Goal: Task Accomplishment & Management: Use online tool/utility

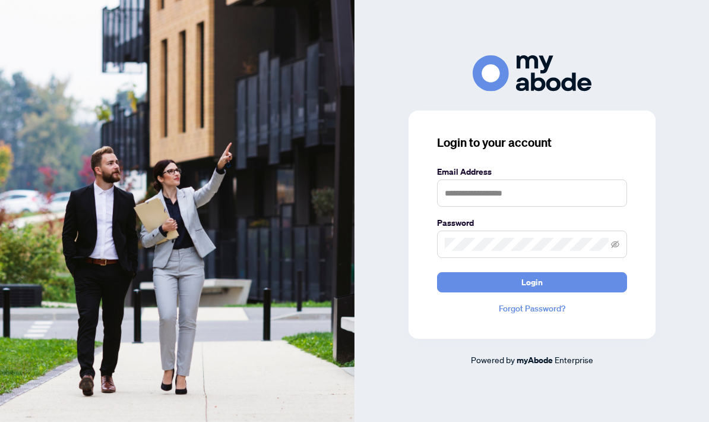
click at [546, 207] on input "text" at bounding box center [532, 192] width 190 height 27
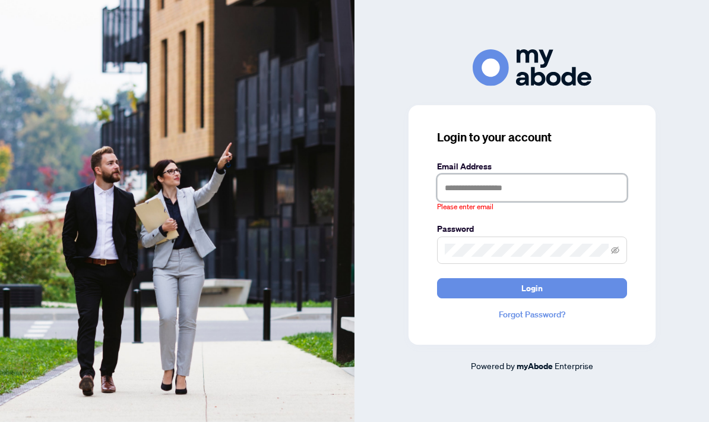
type input "**********"
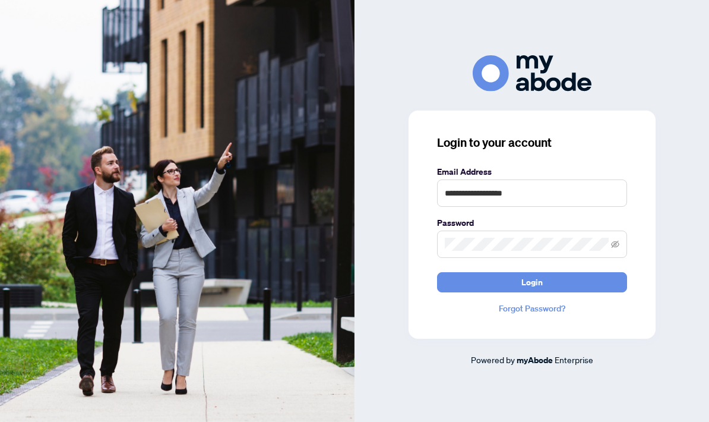
click at [537, 292] on span "Login" at bounding box center [532, 282] width 21 height 19
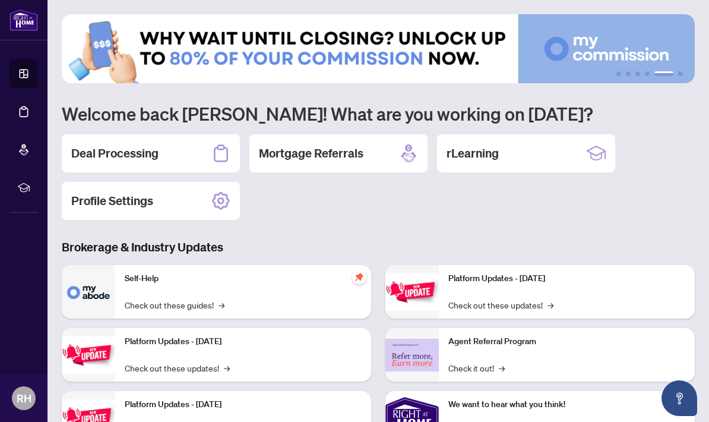
click at [130, 156] on h2 "Deal Processing" at bounding box center [114, 153] width 87 height 17
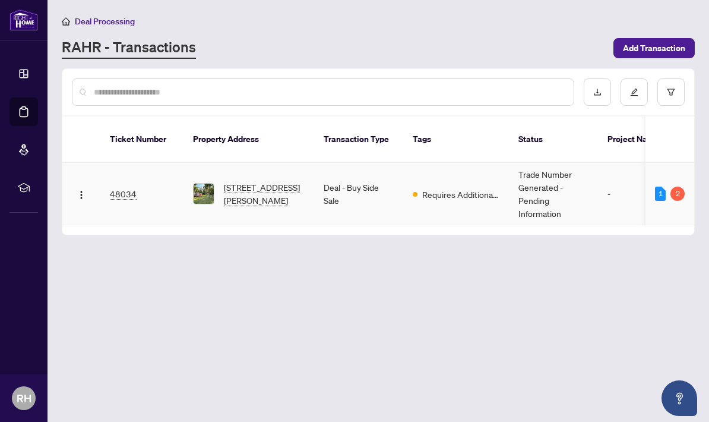
click at [254, 184] on span "7-200 Ingham Rd, Alnwick/Haldimand, Ontario K0K 2X0, Canada" at bounding box center [264, 194] width 81 height 26
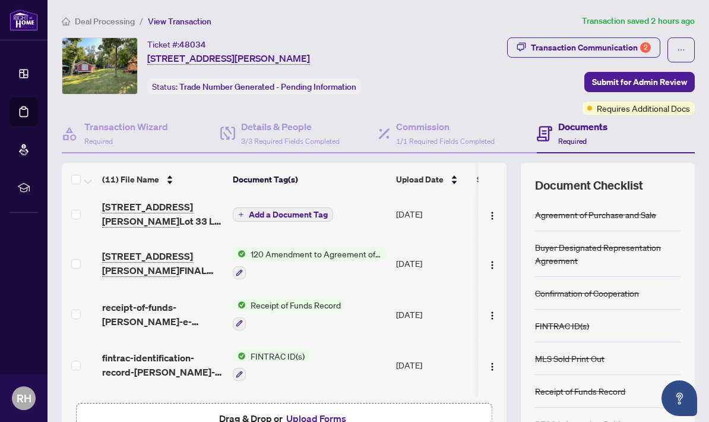
scroll to position [100, 0]
click at [125, 342] on td "fintrac-identification-record-janet-e-paton-20250812-134132.pdf" at bounding box center [162, 365] width 131 height 51
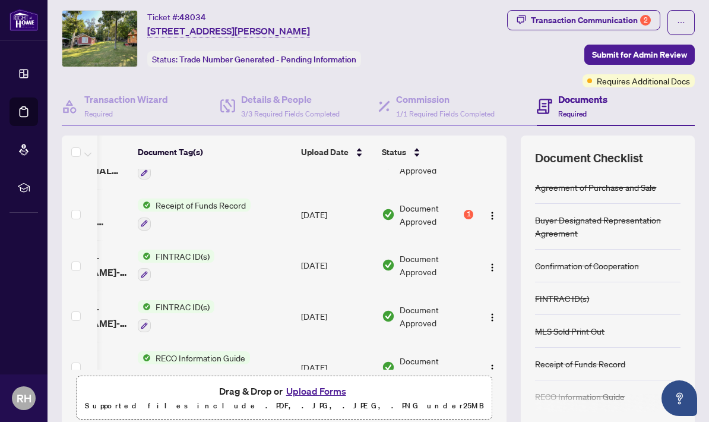
click at [472, 212] on div "1" at bounding box center [469, 215] width 10 height 10
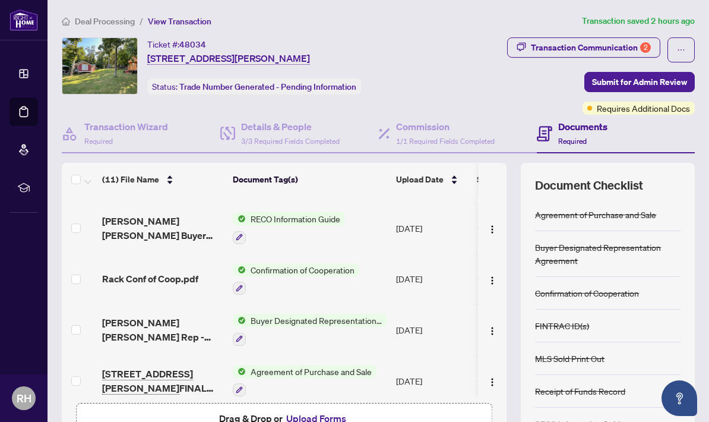
scroll to position [339, 0]
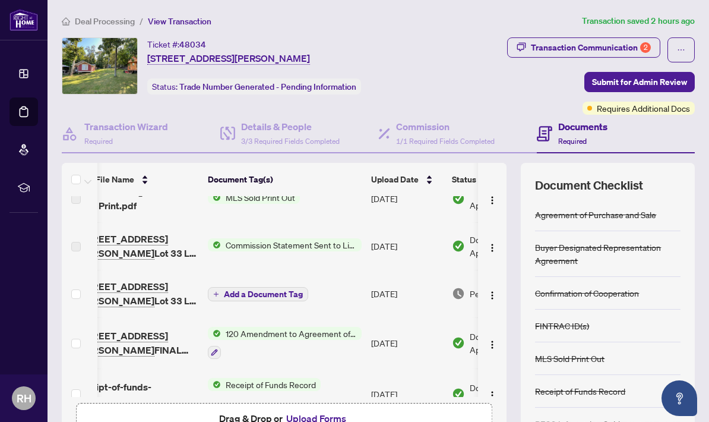
click at [604, 47] on div "Transaction Communication 2" at bounding box center [591, 47] width 120 height 19
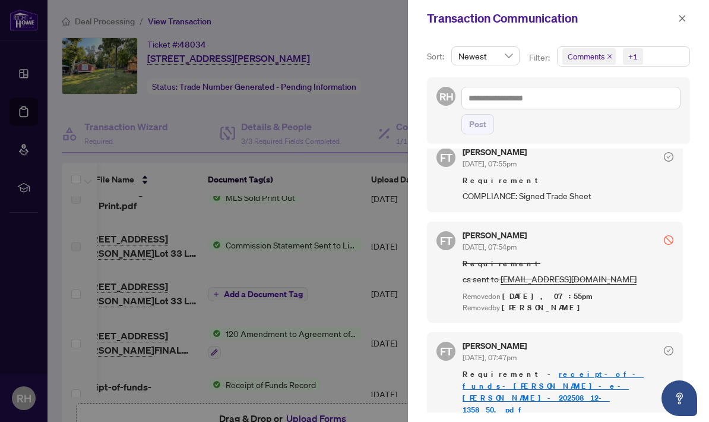
scroll to position [197, 0]
click at [570, 371] on link "receipt-of-funds-[PERSON_NAME]-e-[PERSON_NAME]-20250812-135850.pdf" at bounding box center [553, 393] width 181 height 46
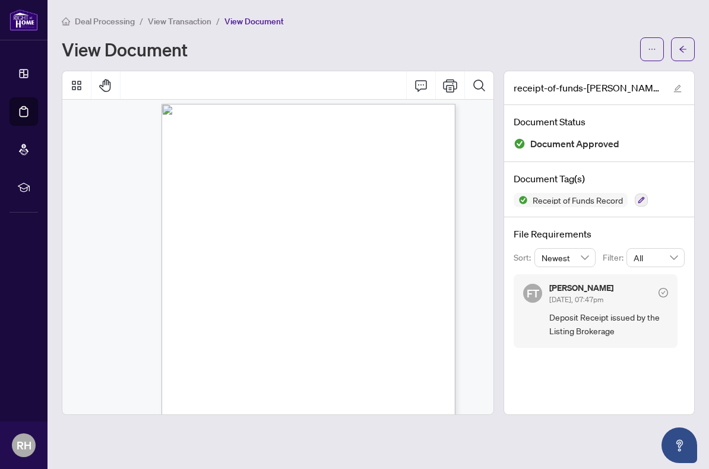
scroll to position [788, 274]
